Goal: Task Accomplishment & Management: Manage account settings

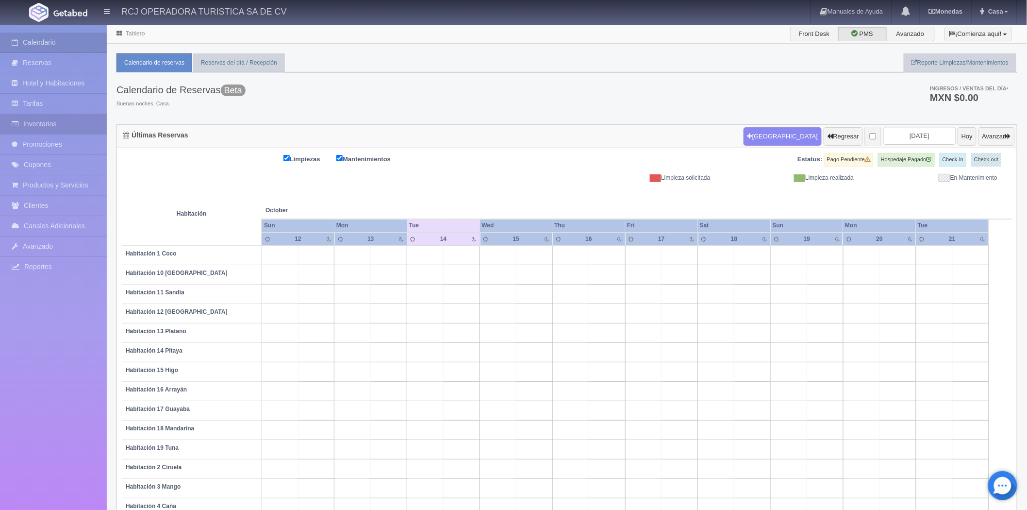
click at [38, 122] on link "Inventarios" at bounding box center [53, 124] width 107 height 20
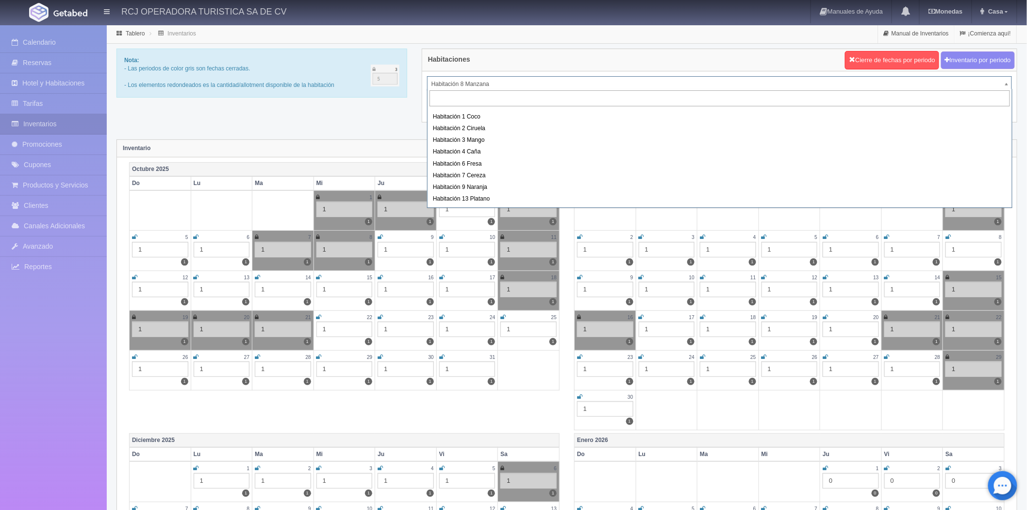
scroll to position [125, 0]
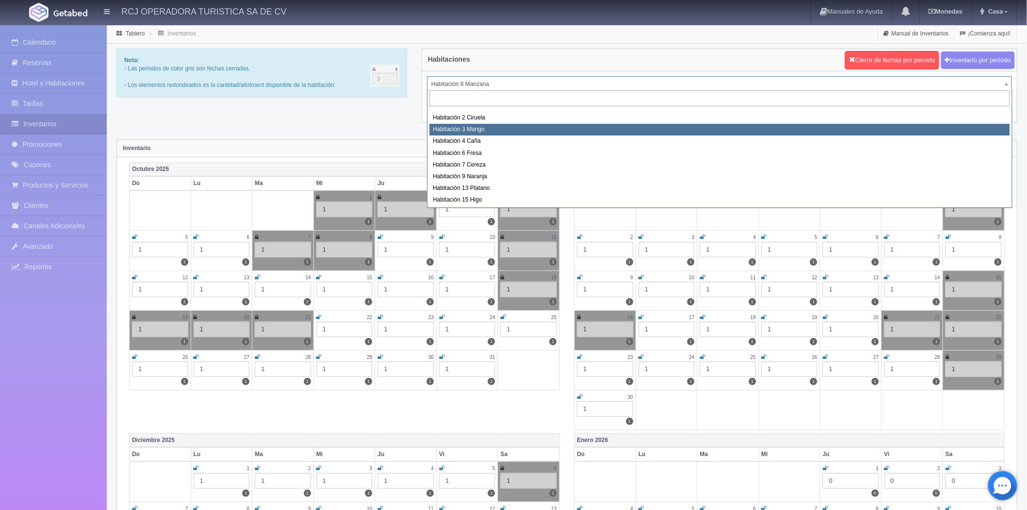
select select "1608"
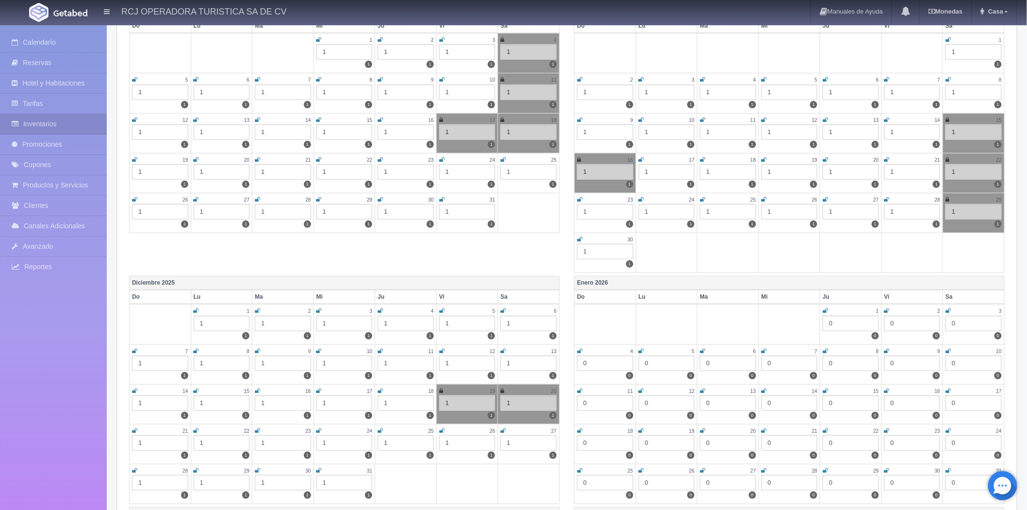
scroll to position [162, 0]
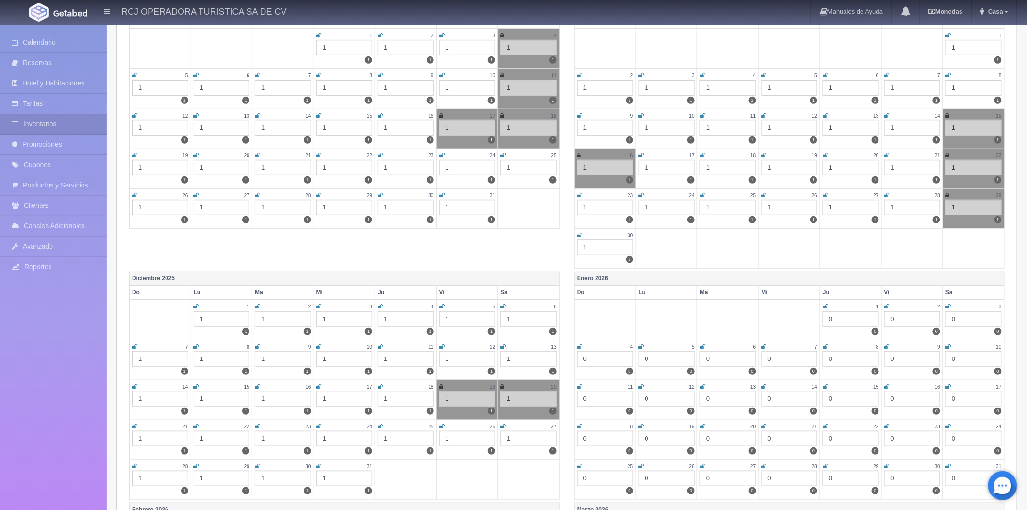
click at [505, 304] on icon at bounding box center [503, 306] width 5 height 6
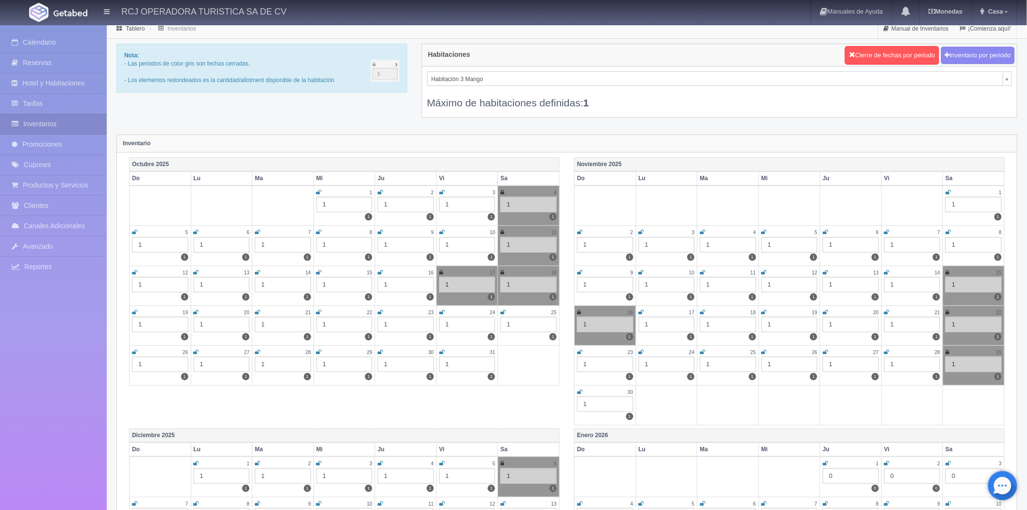
scroll to position [0, 0]
